Goal: Task Accomplishment & Management: Manage account settings

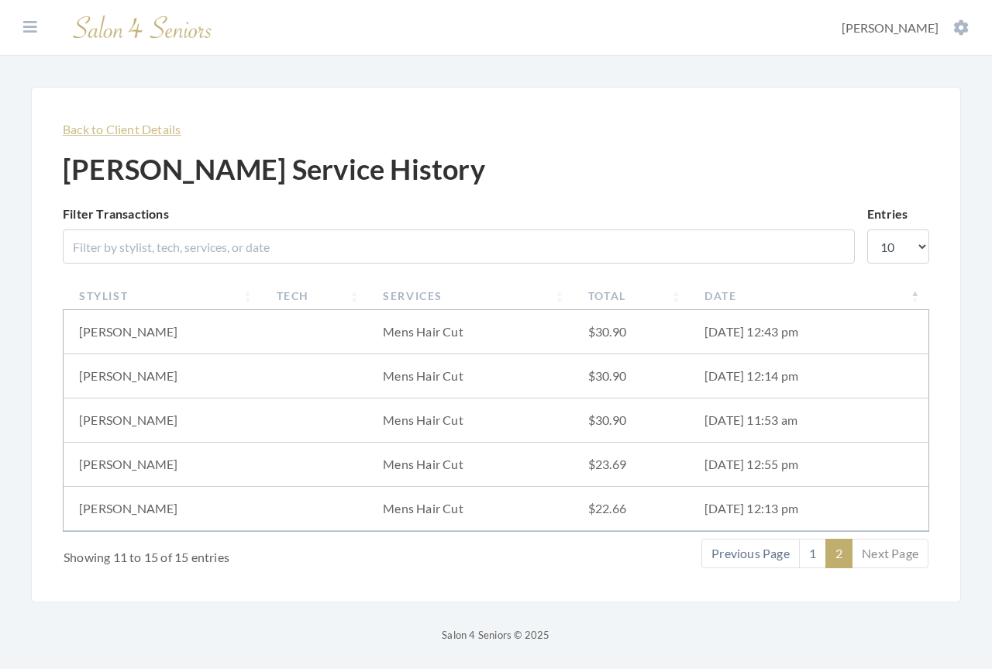
click at [105, 127] on link "Back to Client Details" at bounding box center [122, 129] width 118 height 15
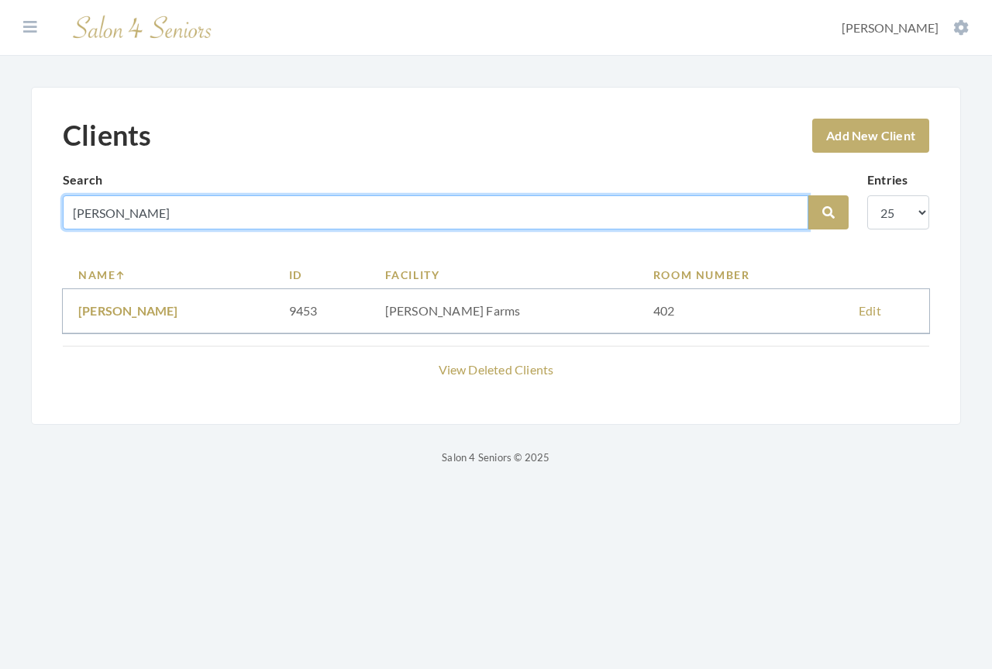
drag, startPoint x: 129, startPoint y: 213, endPoint x: -15, endPoint y: 187, distance: 146.5
click at [0, 187] on html "Dashboard Facilities Services All Clients User Management Stylists / Techs Repo…" at bounding box center [496, 245] width 992 height 490
type input "wiley"
click at [808, 195] on button "Search" at bounding box center [828, 212] width 40 height 34
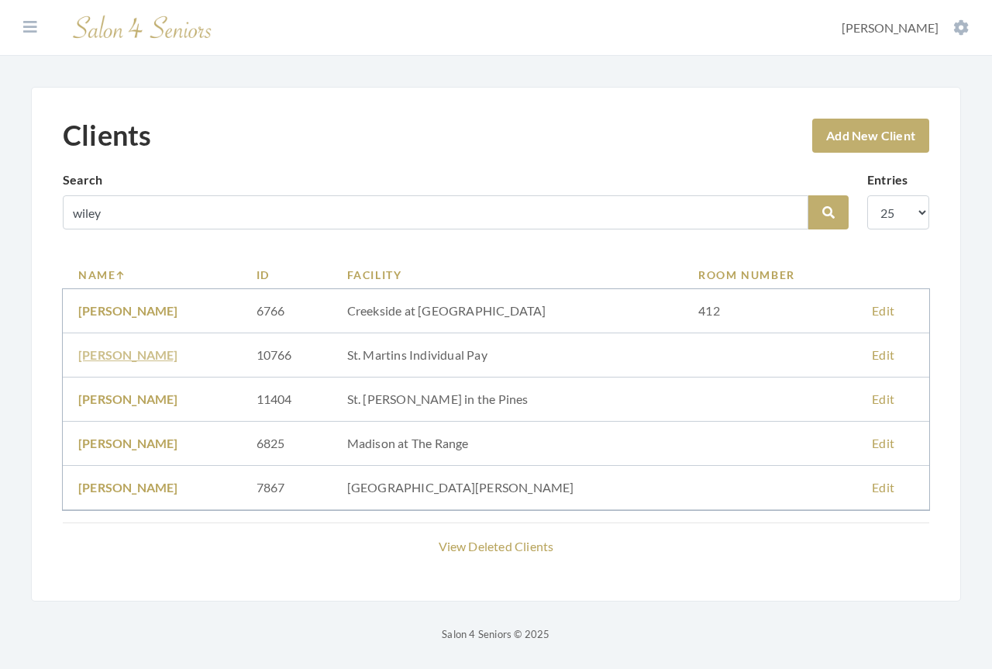
click at [123, 356] on link "[PERSON_NAME]" at bounding box center [128, 354] width 100 height 15
click at [130, 395] on link "[PERSON_NAME]" at bounding box center [128, 398] width 100 height 15
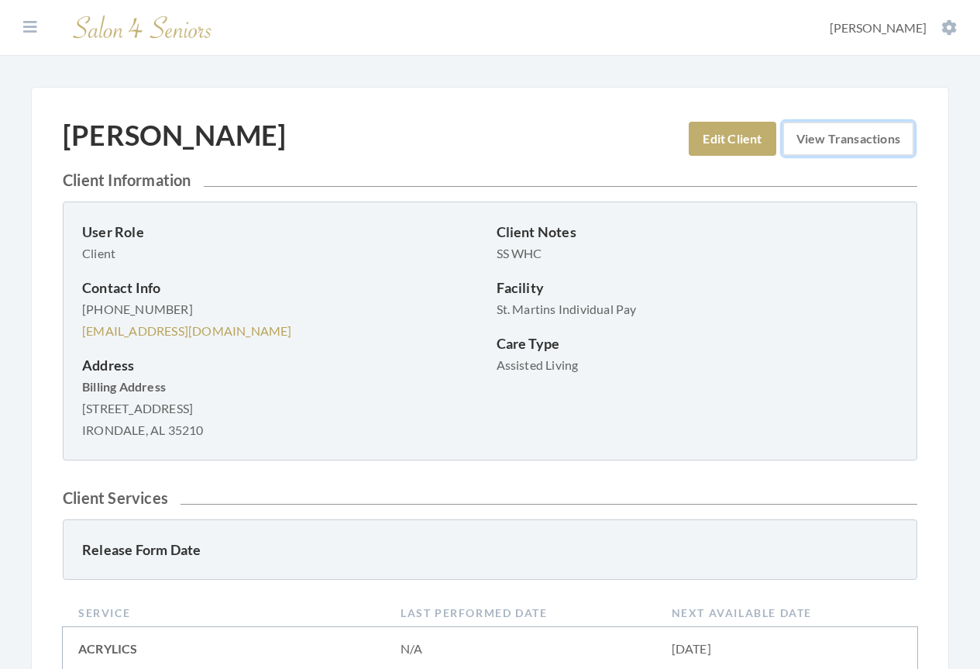
click at [841, 136] on link "View Transactions" at bounding box center [848, 139] width 132 height 34
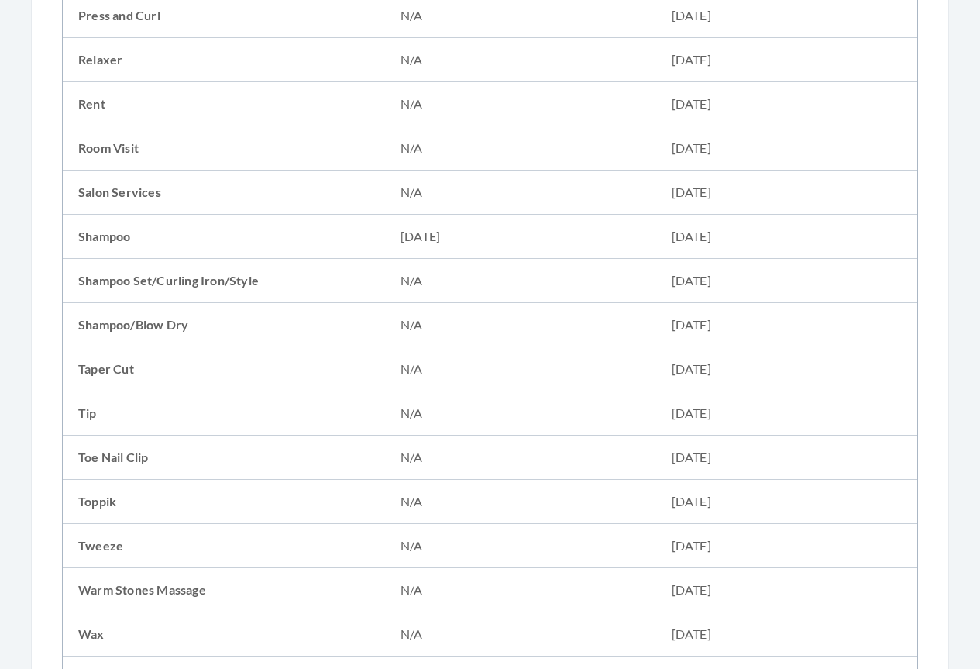
scroll to position [2112, 0]
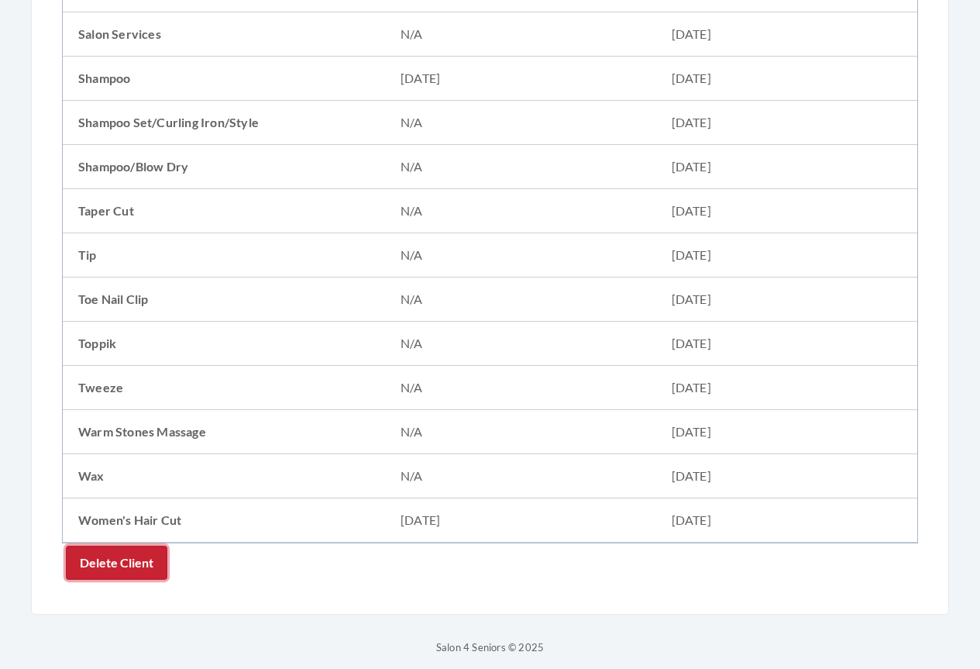
click at [120, 554] on button "Delete Client" at bounding box center [116, 562] width 101 height 34
